Goal: Use online tool/utility: Utilize a website feature to perform a specific function

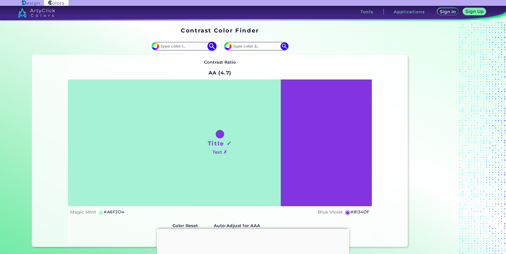
drag, startPoint x: 0, startPoint y: 0, endPoint x: 191, endPoint y: 42, distance: 195.8
click at [191, 42] on div "#a6f2d4" at bounding box center [184, 46] width 64 height 8
click at [189, 44] on input at bounding box center [183, 46] width 49 height 7
paste input "6291bb"
type input "6291bb"
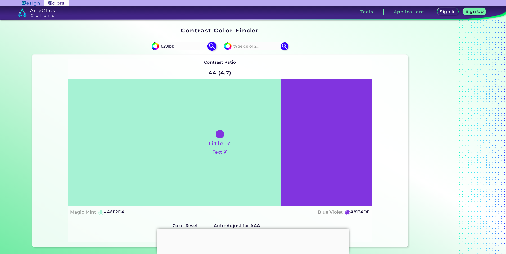
click at [210, 46] on img at bounding box center [211, 46] width 9 height 9
type input "#6291bb"
type input "#6291BB"
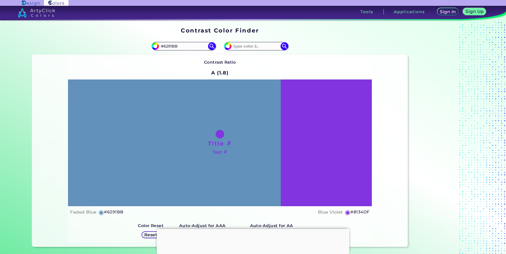
scroll to position [26, 0]
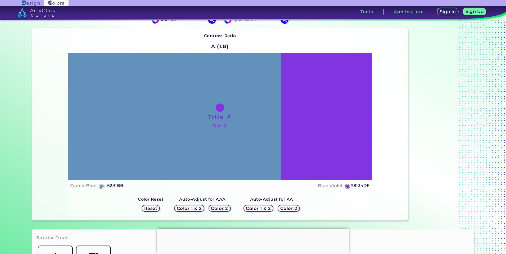
click at [187, 210] on h5 "Color 1 & 2" at bounding box center [189, 209] width 25 height 4
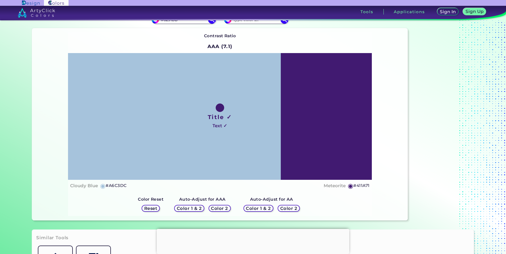
click at [357, 185] on h5 "#411A71" at bounding box center [361, 185] width 16 height 7
